Goal: Information Seeking & Learning: Learn about a topic

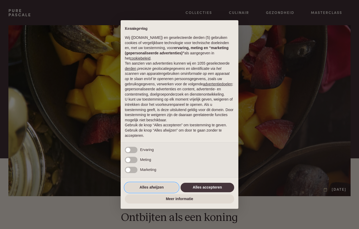
click at [161, 190] on button "Alles afwijzen" at bounding box center [152, 187] width 54 height 9
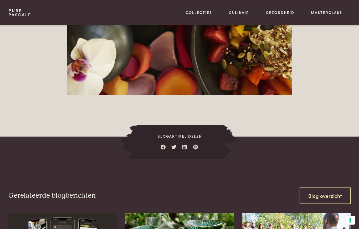
scroll to position [688, 0]
click at [165, 60] on link "Recepten" at bounding box center [194, 57] width 89 height 6
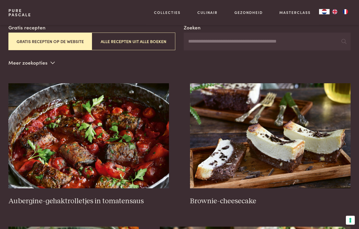
scroll to position [97, 0]
click at [291, 43] on input "Zoeken" at bounding box center [266, 42] width 167 height 18
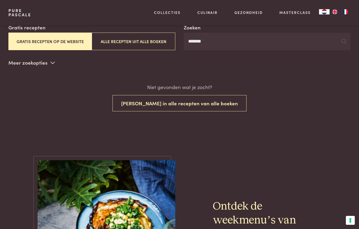
type input "*******"
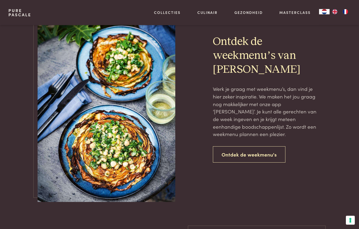
scroll to position [508, 0]
click at [264, 153] on link "Ontdek de weekmenu's" at bounding box center [249, 154] width 72 height 17
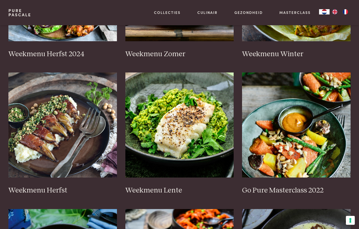
scroll to position [209, 0]
click at [35, 157] on img at bounding box center [62, 125] width 108 height 105
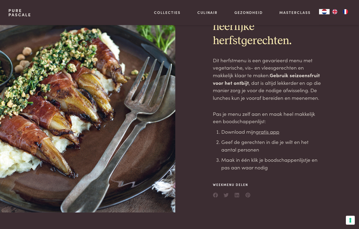
scroll to position [47, 0]
click at [271, 130] on u "gratis app" at bounding box center [267, 131] width 24 height 7
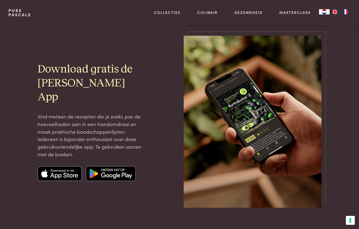
scroll to position [19, 0]
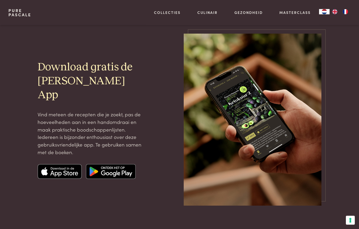
click at [51, 168] on img at bounding box center [60, 171] width 44 height 15
